Goal: Information Seeking & Learning: Learn about a topic

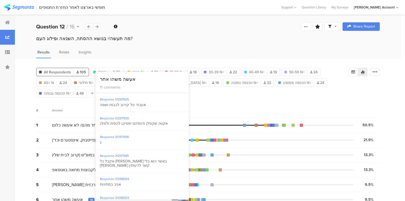
scroll to position [106, 0]
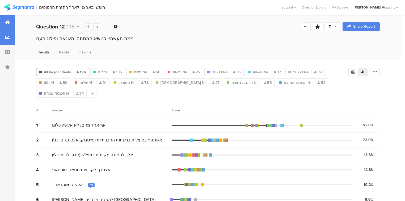
click at [5, 24] on div at bounding box center [7, 22] width 15 height 15
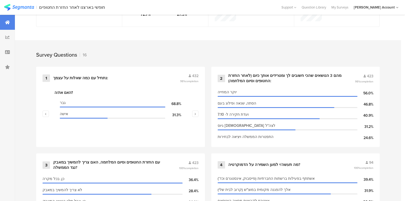
scroll to position [192, 0]
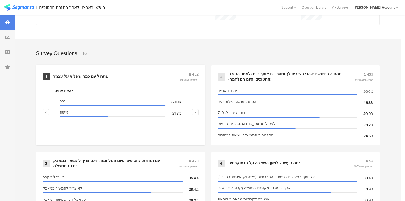
click at [77, 77] on div "נתחיל עם כמה שאלות על עצמך:" at bounding box center [80, 76] width 55 height 5
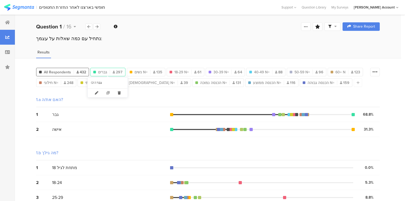
click at [104, 72] on span "גברים" at bounding box center [102, 72] width 9 height 6
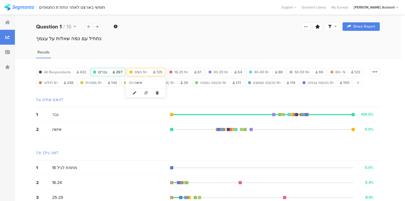
click at [141, 71] on span "נשים N=" at bounding box center [141, 72] width 13 height 6
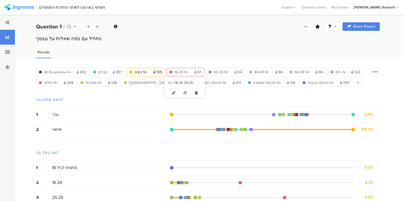
click at [179, 72] on span "18-29 N=" at bounding box center [182, 72] width 14 height 6
type input "18-29 N="
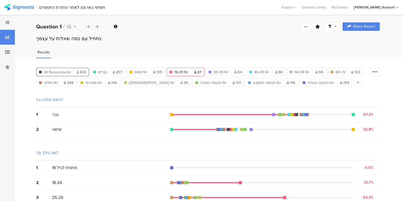
click at [43, 71] on div "All Respondents 432" at bounding box center [62, 72] width 52 height 6
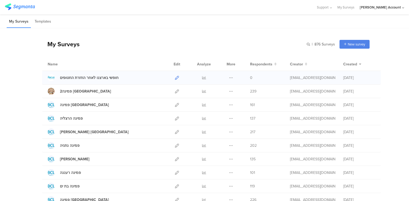
click at [175, 77] on icon at bounding box center [177, 78] width 4 height 4
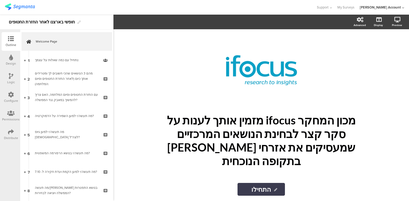
click at [12, 137] on div "Distribute" at bounding box center [11, 138] width 14 height 5
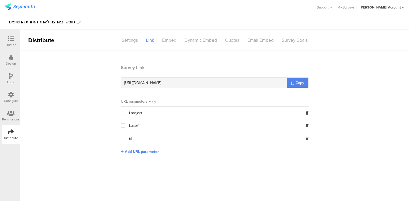
click at [236, 41] on div "Quotas" at bounding box center [232, 40] width 22 height 9
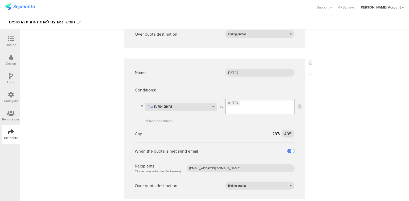
scroll to position [277, 0]
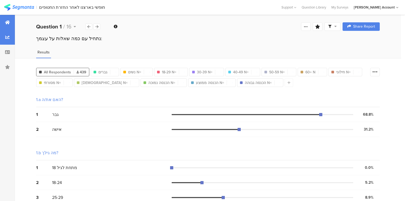
click at [6, 24] on div at bounding box center [7, 22] width 15 height 15
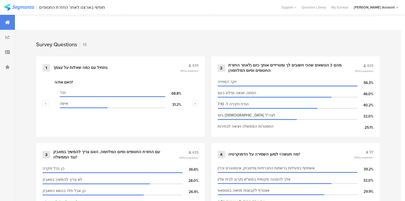
scroll to position [234, 0]
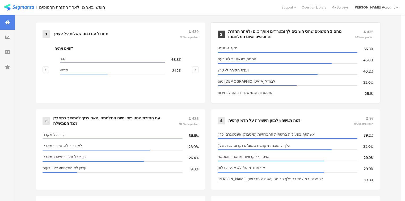
click at [252, 35] on div "מהם 3 הנושאים שהכי חשובים לך ומטרידים אותך כיום (לאחר החזרת החטופים וסיום המלחמ…" at bounding box center [286, 34] width 114 height 10
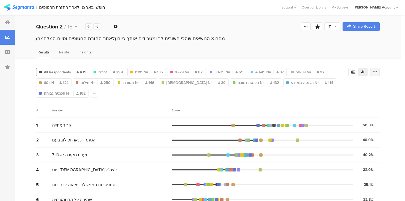
drag, startPoint x: 378, startPoint y: 69, endPoint x: 378, endPoint y: 82, distance: 12.8
click at [378, 69] on icon at bounding box center [375, 71] width 5 height 5
click at [374, 109] on span at bounding box center [375, 109] width 8 height 4
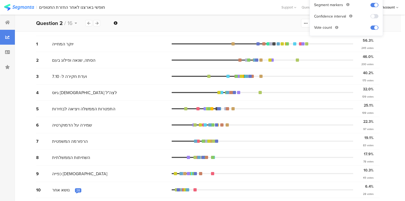
scroll to position [85, 0]
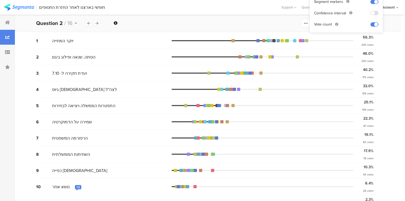
click at [76, 185] on div "28" at bounding box center [78, 187] width 4 height 4
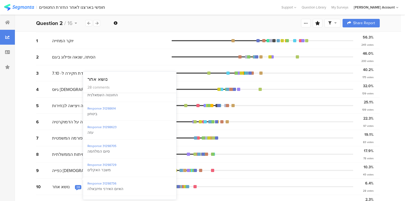
scroll to position [435, 0]
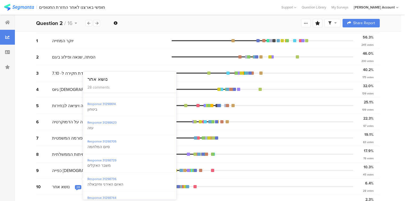
click at [61, 184] on span "נושא אחר" at bounding box center [61, 187] width 18 height 6
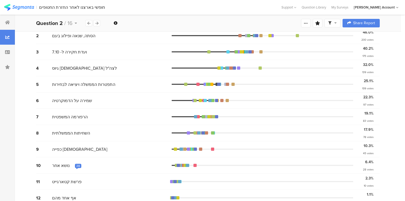
scroll to position [0, 0]
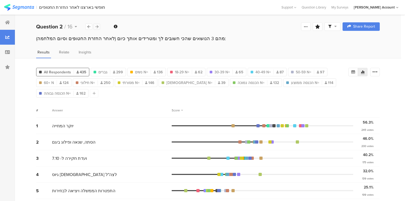
click at [96, 26] on icon at bounding box center [97, 26] width 3 height 3
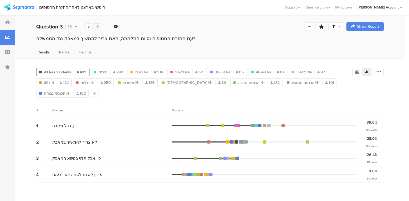
click at [96, 26] on icon at bounding box center [97, 26] width 3 height 3
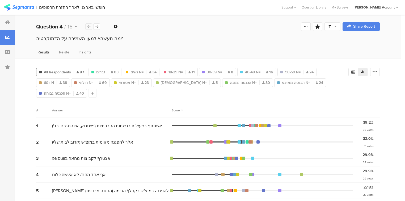
click at [88, 26] on icon at bounding box center [89, 26] width 3 height 3
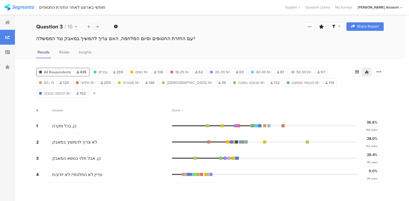
click at [97, 26] on icon at bounding box center [97, 26] width 3 height 3
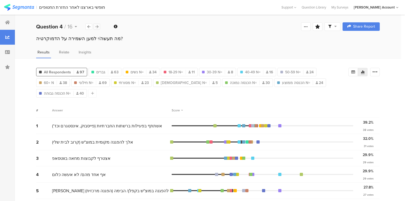
click at [97, 26] on icon at bounding box center [97, 26] width 3 height 3
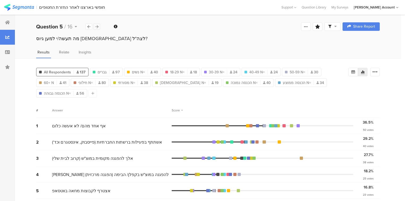
click at [96, 26] on icon at bounding box center [97, 26] width 3 height 3
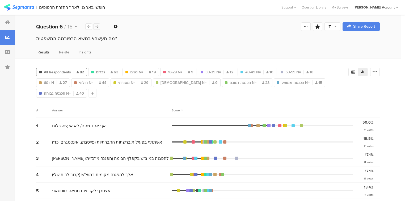
click at [96, 26] on icon at bounding box center [97, 26] width 3 height 3
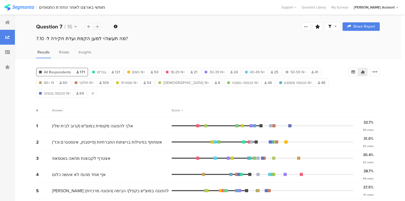
click at [96, 26] on icon at bounding box center [97, 26] width 3 height 3
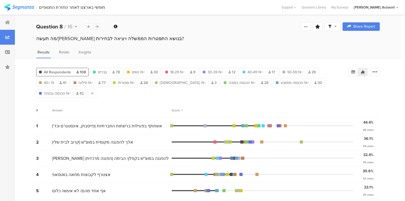
click at [96, 26] on icon at bounding box center [97, 26] width 3 height 3
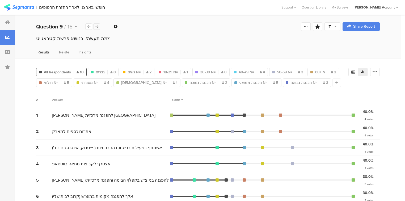
click at [96, 26] on icon at bounding box center [97, 26] width 3 height 3
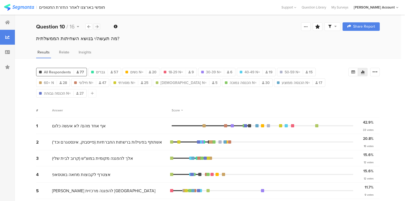
click at [96, 26] on icon at bounding box center [97, 26] width 3 height 3
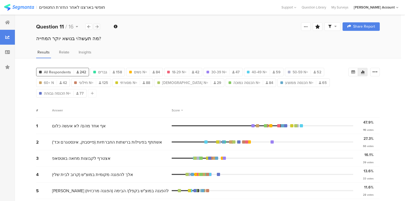
click at [95, 25] on div at bounding box center [96, 26] width 7 height 6
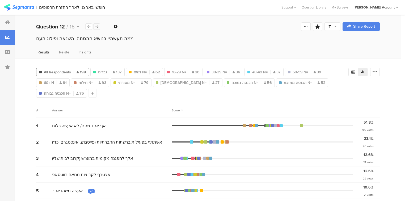
click at [97, 26] on icon at bounding box center [97, 26] width 3 height 3
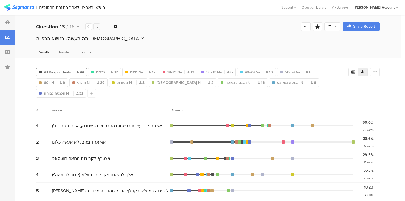
click at [96, 28] on icon at bounding box center [97, 26] width 3 height 3
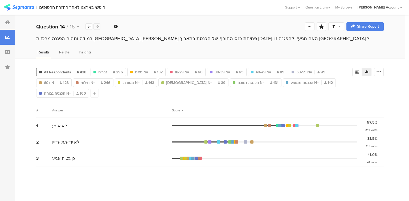
click at [96, 28] on icon at bounding box center [97, 26] width 3 height 3
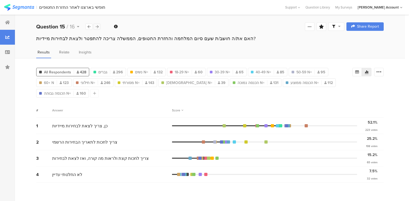
click at [96, 28] on icon at bounding box center [97, 26] width 3 height 3
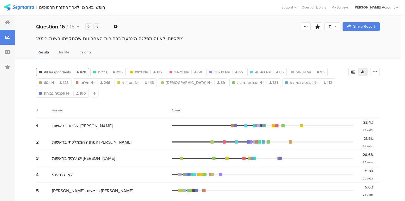
click at [90, 28] on div at bounding box center [88, 26] width 7 height 6
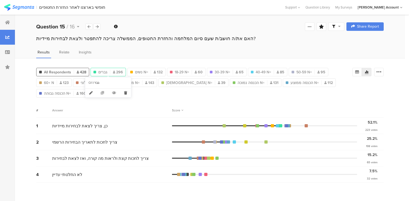
click at [107, 72] on div "גברים 296" at bounding box center [108, 72] width 35 height 6
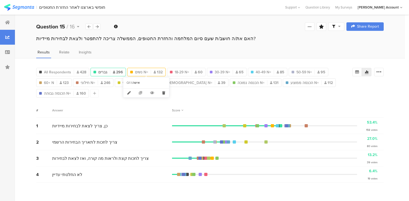
click at [142, 70] on span "נשים N=" at bounding box center [141, 72] width 13 height 6
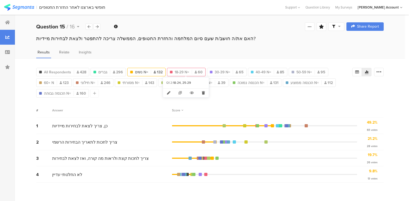
click at [183, 70] on span "18-29 N=" at bounding box center [182, 72] width 14 height 6
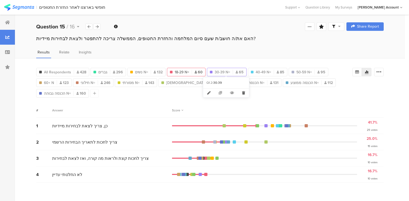
click at [222, 71] on span "30-39 N=" at bounding box center [221, 72] width 15 height 6
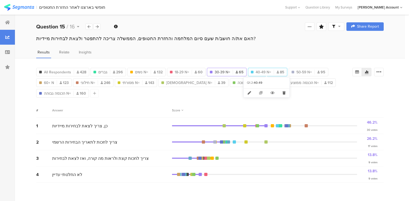
click at [263, 71] on span "40-49 N=" at bounding box center [262, 72] width 15 height 6
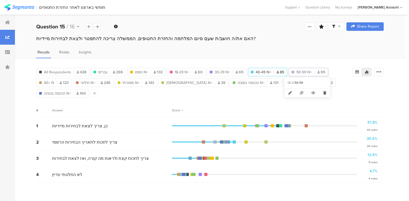
click at [306, 72] on span "50-59 N=" at bounding box center [303, 72] width 15 height 6
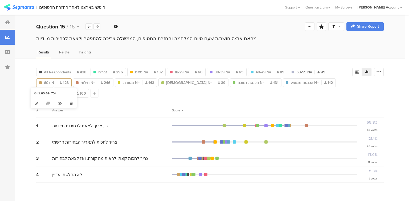
click at [59, 81] on div "60+ N 123" at bounding box center [53, 83] width 35 height 6
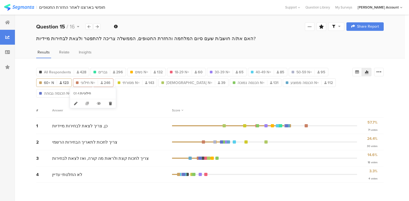
click at [89, 82] on span "חילוני N=" at bounding box center [88, 83] width 14 height 6
click at [129, 83] on span "מסורתי N=" at bounding box center [130, 83] width 17 height 6
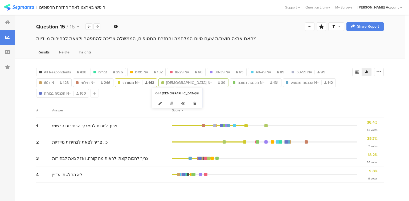
click at [170, 82] on span "[DEMOGRAPHIC_DATA] N=" at bounding box center [189, 83] width 46 height 6
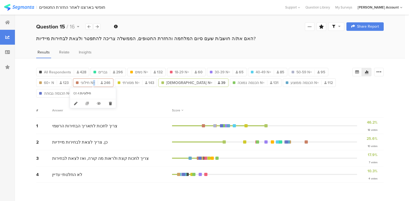
click at [93, 82] on span "חילוני N=" at bounding box center [88, 83] width 14 height 6
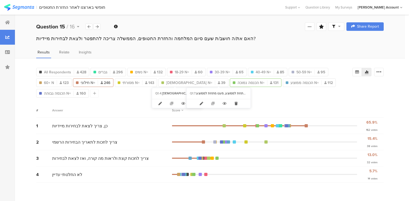
click at [237, 81] on span "הכנסה נמוכה N=" at bounding box center [250, 83] width 27 height 6
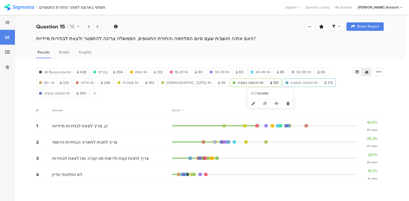
click at [321, 82] on div at bounding box center [321, 82] width 0 height 5
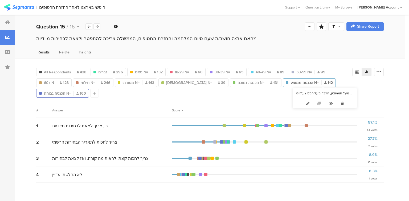
click at [71, 91] on span "הכנסה גבוהה N=" at bounding box center [57, 94] width 27 height 6
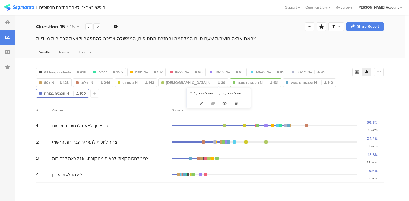
click at [237, 81] on span "הכנסה נמוכה N=" at bounding box center [250, 83] width 27 height 6
type input "הכנסה נמוכה N="
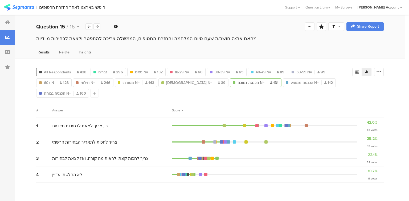
click at [43, 71] on div "All Respondents 428" at bounding box center [62, 72] width 52 height 6
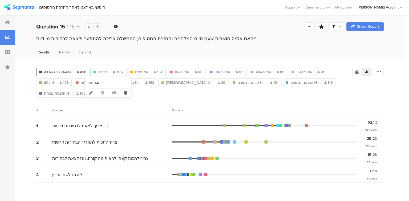
click at [104, 72] on span "גברים" at bounding box center [102, 72] width 9 height 6
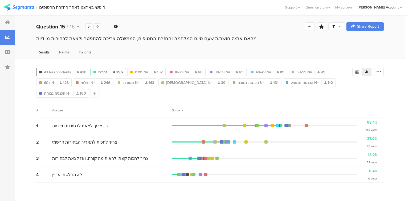
click at [65, 71] on span "All Respondents" at bounding box center [57, 72] width 27 height 6
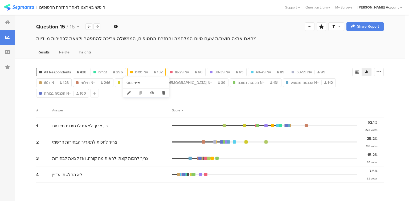
click at [149, 73] on div "נשים N= 132" at bounding box center [146, 72] width 38 height 6
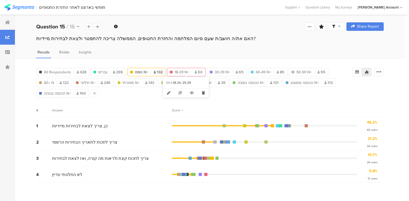
click at [184, 72] on span "18-29 N=" at bounding box center [182, 72] width 14 height 6
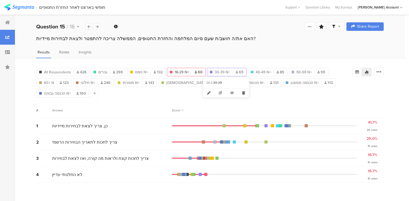
click at [218, 72] on span "30-39 N=" at bounding box center [221, 72] width 15 height 6
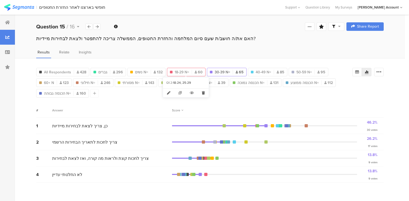
click at [183, 71] on span "18-29 N=" at bounding box center [182, 72] width 14 height 6
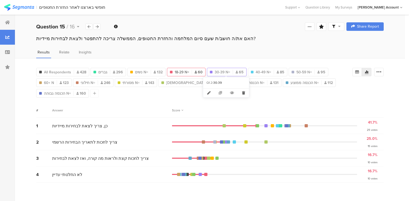
click at [230, 73] on div "30-39 N= 65" at bounding box center [226, 72] width 39 height 6
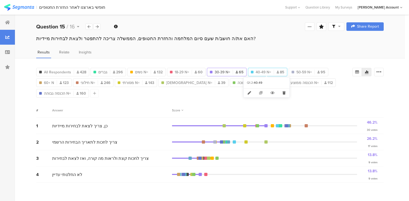
click at [270, 72] on div "40-49 N= 85" at bounding box center [267, 72] width 39 height 6
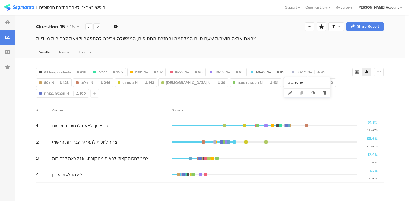
click at [302, 72] on span "50-59 N=" at bounding box center [303, 72] width 15 height 6
type input "50-59 N="
